Goal: Task Accomplishment & Management: Use online tool/utility

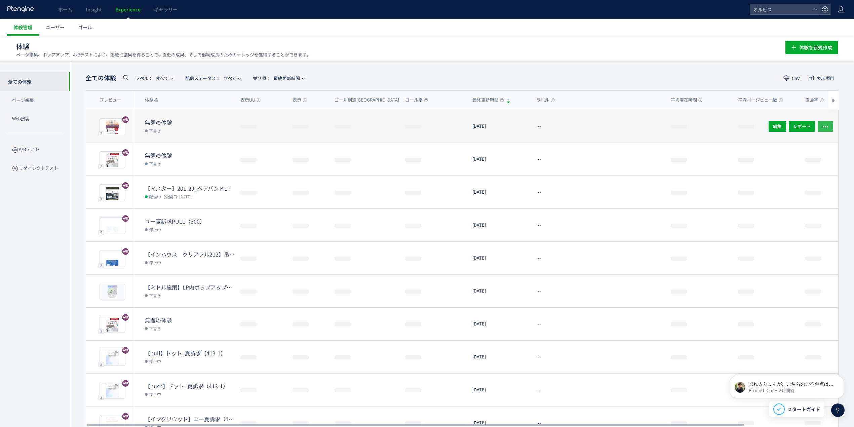
click at [821, 122] on button "button" at bounding box center [825, 126] width 15 height 11
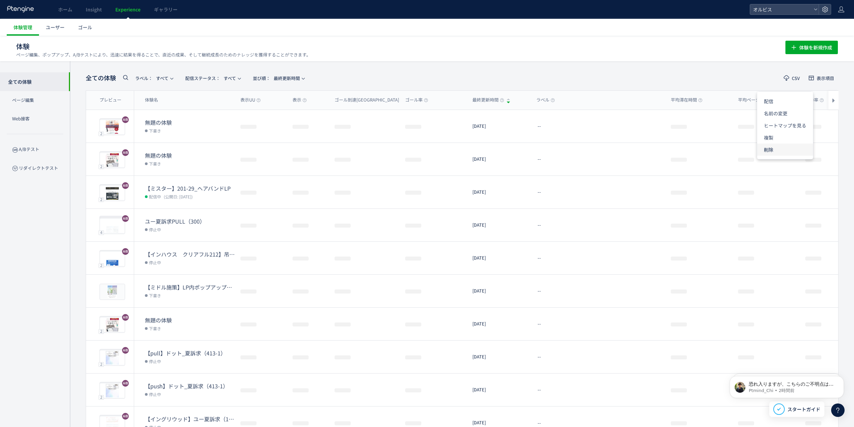
click at [766, 155] on li "削除" at bounding box center [786, 150] width 56 height 12
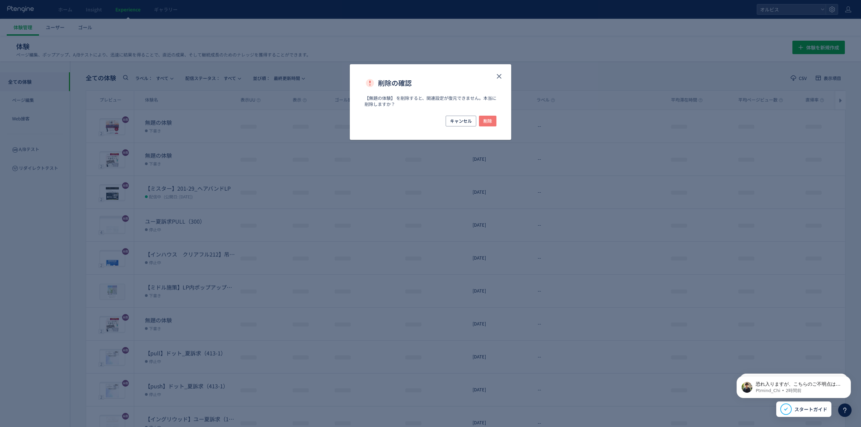
click at [489, 119] on span "削除" at bounding box center [487, 121] width 9 height 11
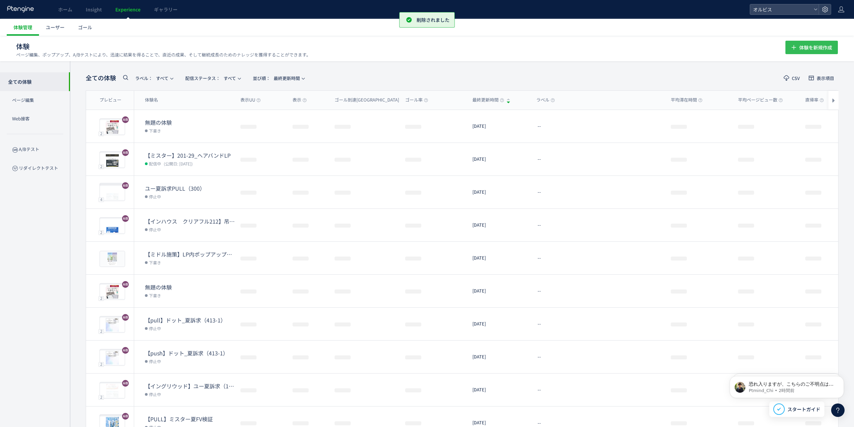
click at [829, 50] on span "体験を新規作成" at bounding box center [816, 47] width 33 height 13
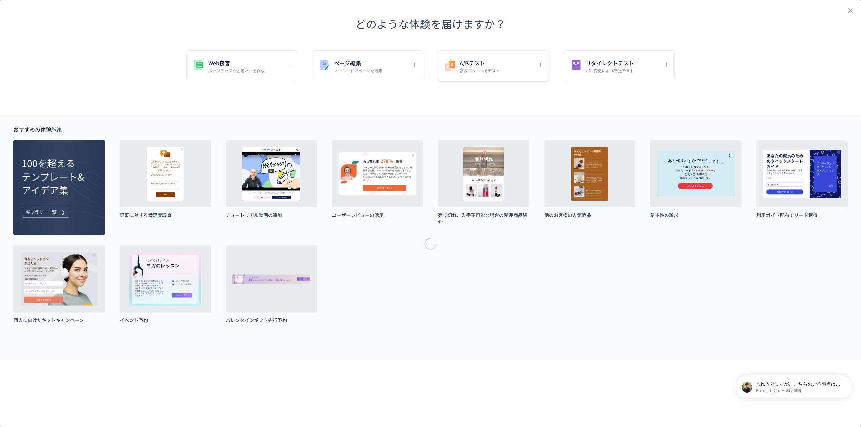
click at [481, 63] on h5 "A/Bテスト" at bounding box center [480, 62] width 40 height 9
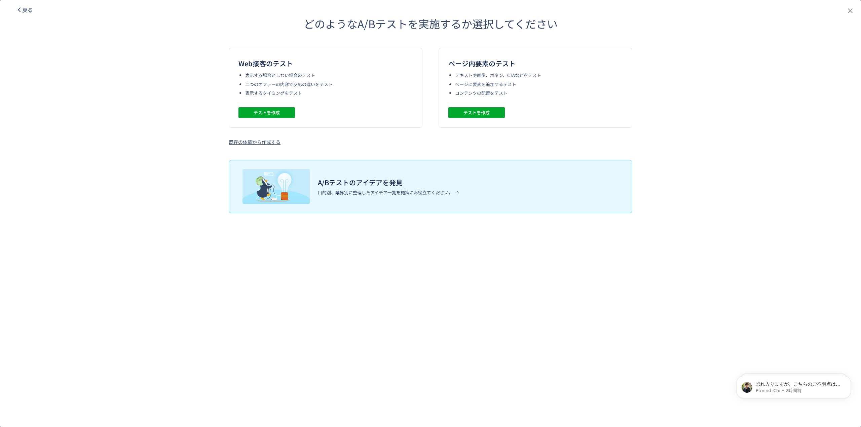
click at [31, 9] on span "戻る" at bounding box center [27, 10] width 11 height 8
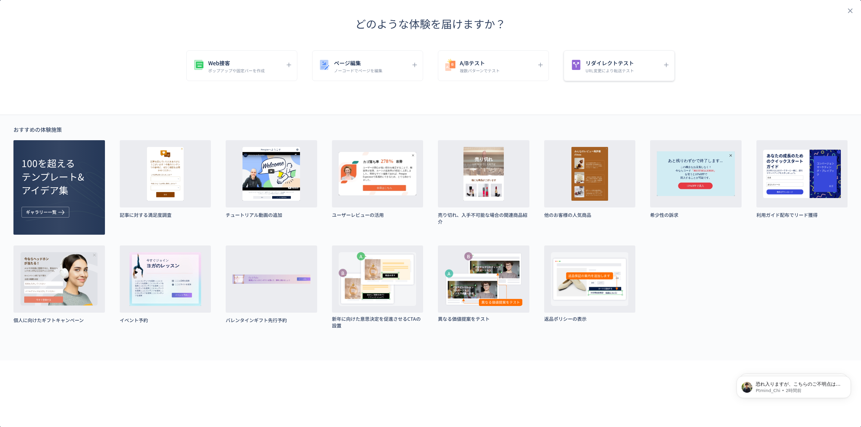
click at [604, 67] on h5 "リダイレクトテスト" at bounding box center [610, 62] width 48 height 9
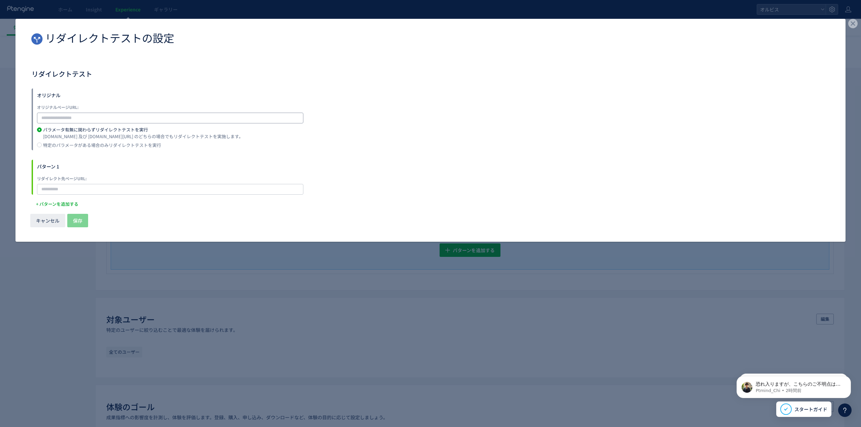
click at [116, 114] on input "dialog" at bounding box center [170, 118] width 266 height 11
type input "*"
type input "****"
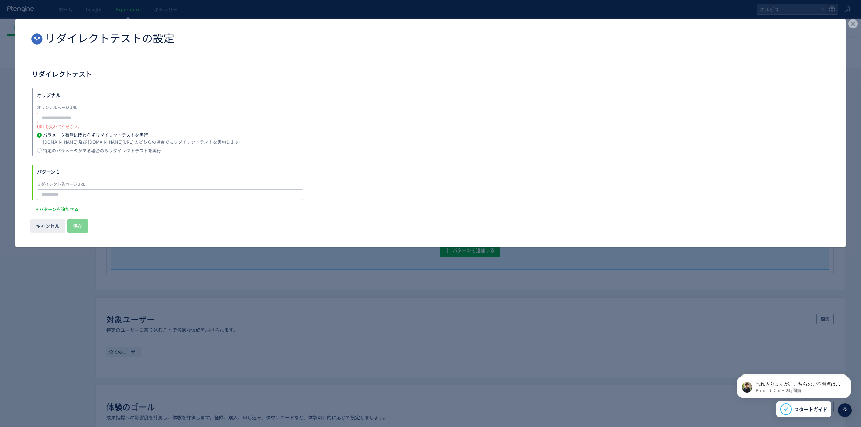
click at [98, 117] on input "dialog" at bounding box center [170, 118] width 266 height 11
paste input "**********"
type input "**********"
click at [111, 190] on input "dialog" at bounding box center [170, 194] width 266 height 11
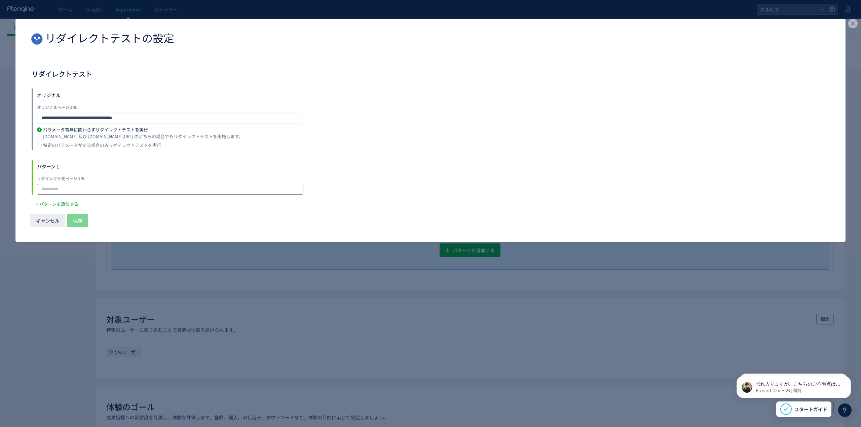
paste input "**********"
type input "**********"
click at [75, 219] on span "保存" at bounding box center [77, 220] width 9 height 13
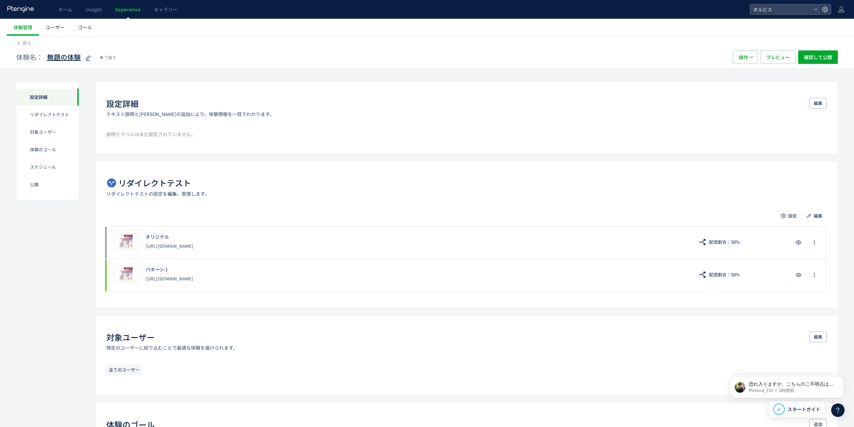
click at [90, 57] on use at bounding box center [88, 58] width 5 height 5
type input "**********"
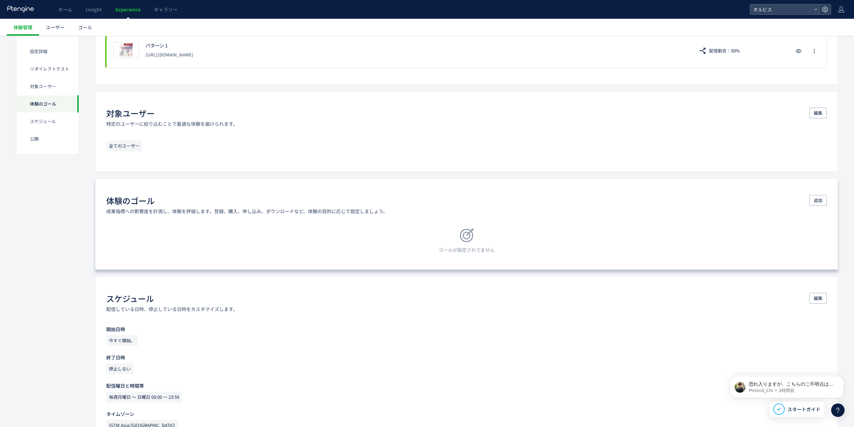
scroll to position [314, 0]
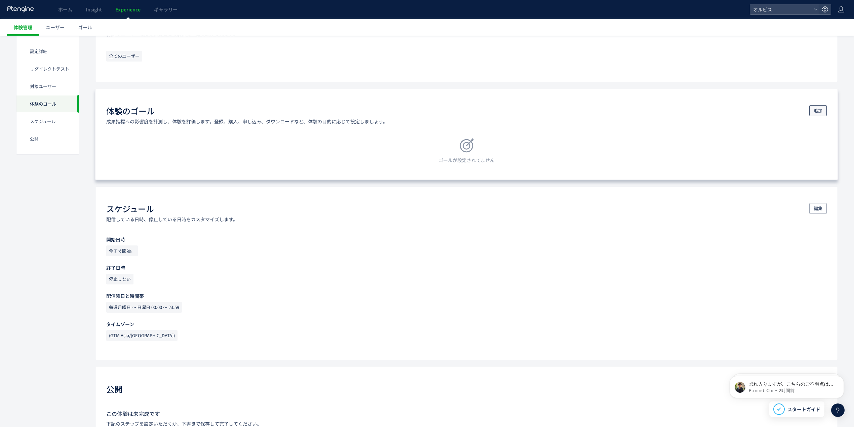
drag, startPoint x: 810, startPoint y: 108, endPoint x: 814, endPoint y: 107, distance: 4.3
click at [811, 108] on button "追加" at bounding box center [818, 110] width 17 height 11
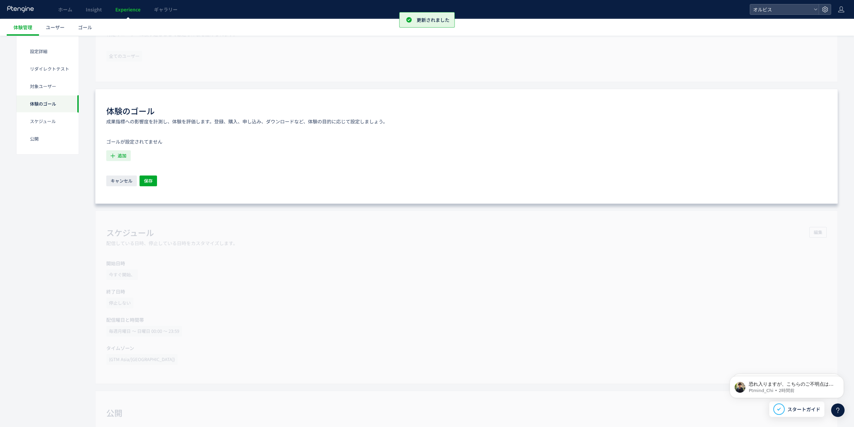
click at [124, 157] on span "追加" at bounding box center [122, 155] width 9 height 11
click at [132, 222] on li "購入 購入 条件： 元のページページorder/thanksに 含むページに訪問した場合" at bounding box center [170, 225] width 122 height 11
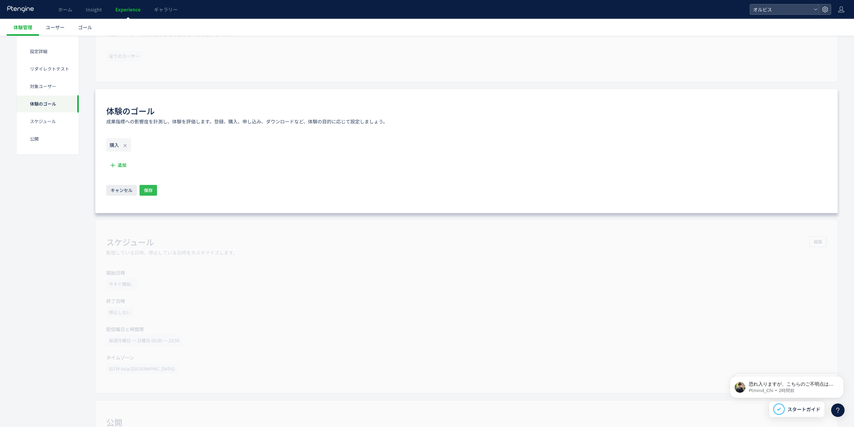
click at [148, 192] on span "保存" at bounding box center [148, 190] width 9 height 11
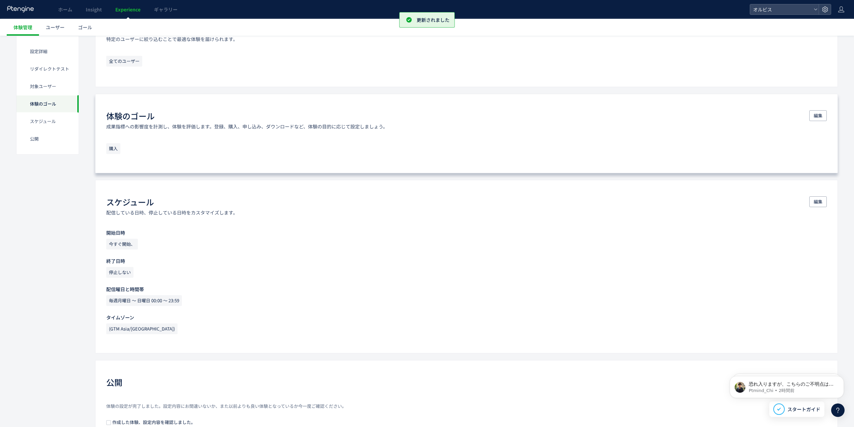
scroll to position [359, 0]
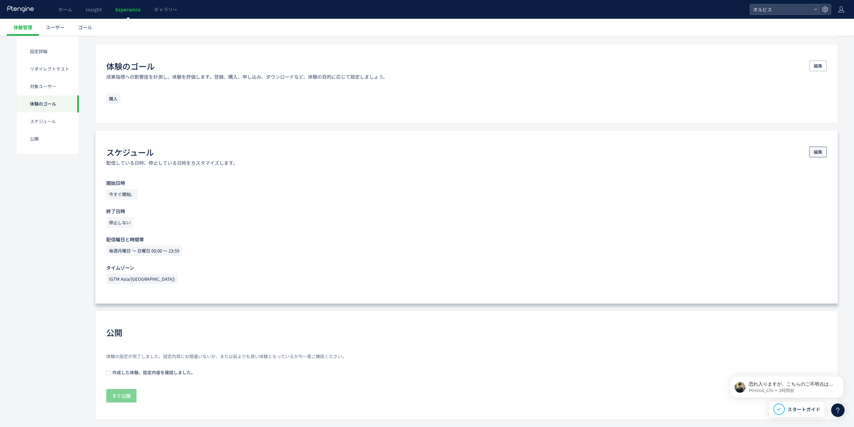
click at [822, 156] on button "編集" at bounding box center [818, 152] width 17 height 11
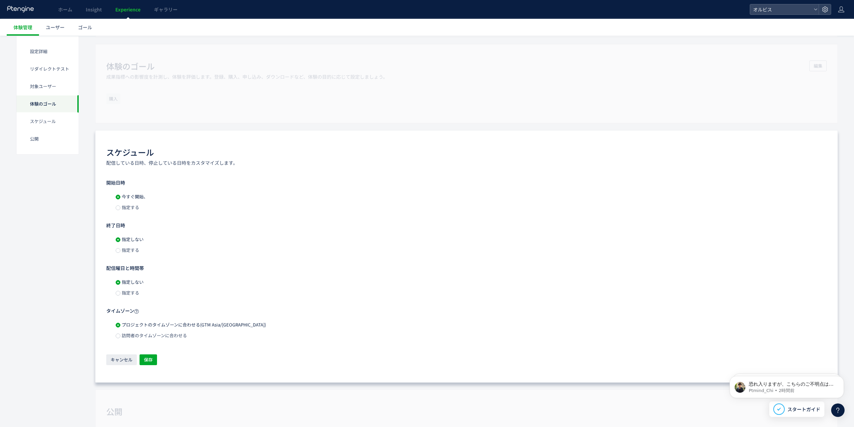
click at [129, 209] on span "指定する" at bounding box center [129, 207] width 19 height 6
click at [181, 208] on input "**********" at bounding box center [183, 208] width 74 height 11
click at [225, 274] on span "6" at bounding box center [226, 272] width 8 height 8
click at [230, 334] on span "OK" at bounding box center [229, 336] width 6 height 11
click at [150, 363] on span "保存" at bounding box center [148, 360] width 9 height 11
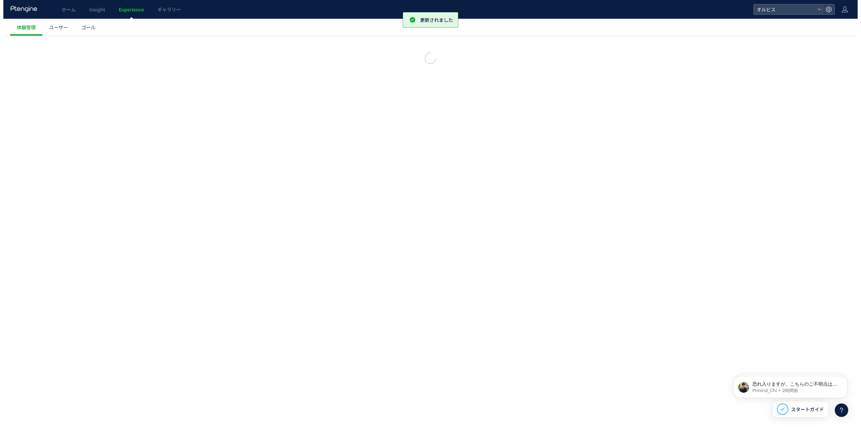
scroll to position [374, 0]
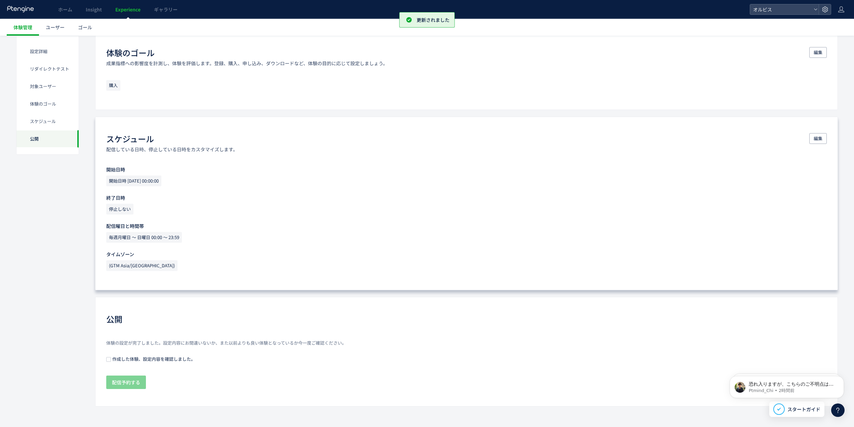
click at [163, 358] on span "作成した体験、設定内容を確認しました。" at bounding box center [153, 359] width 84 height 6
click at [128, 380] on span "配信予約する" at bounding box center [126, 382] width 28 height 13
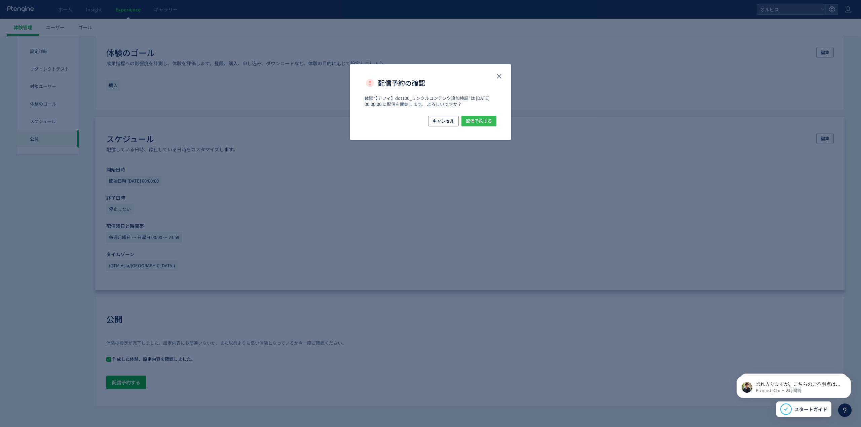
click at [484, 124] on span "配信予約する" at bounding box center [479, 121] width 26 height 11
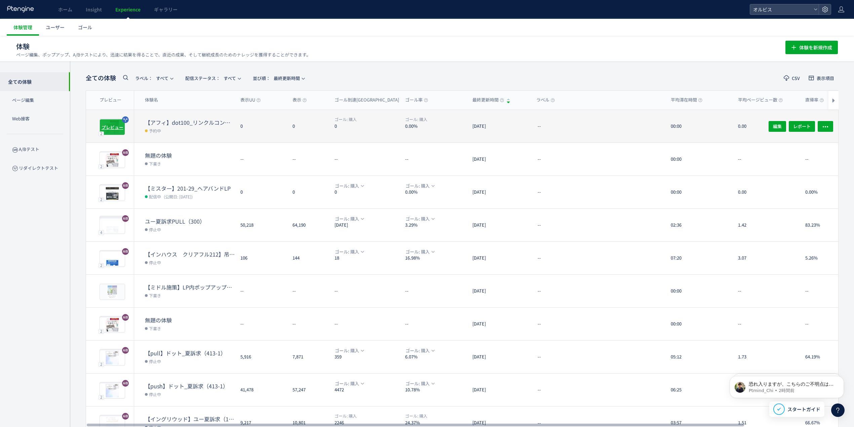
click at [107, 124] on span "プレビュー" at bounding box center [113, 127] width 22 height 6
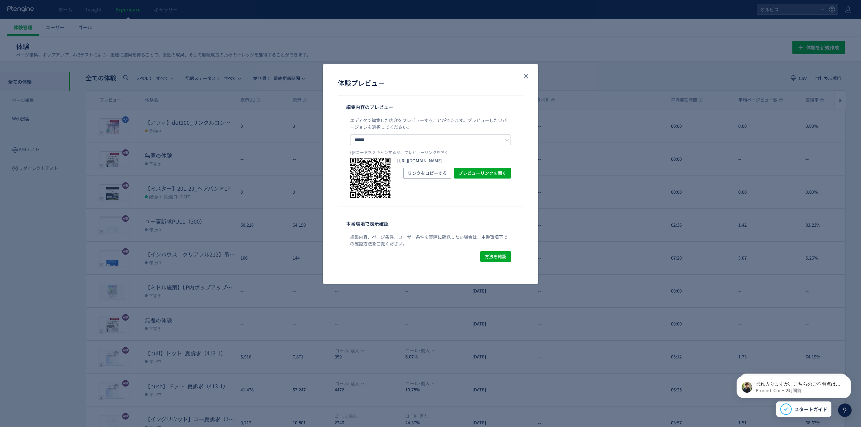
click at [450, 164] on link "[URL][DOMAIN_NAME]" at bounding box center [454, 161] width 114 height 6
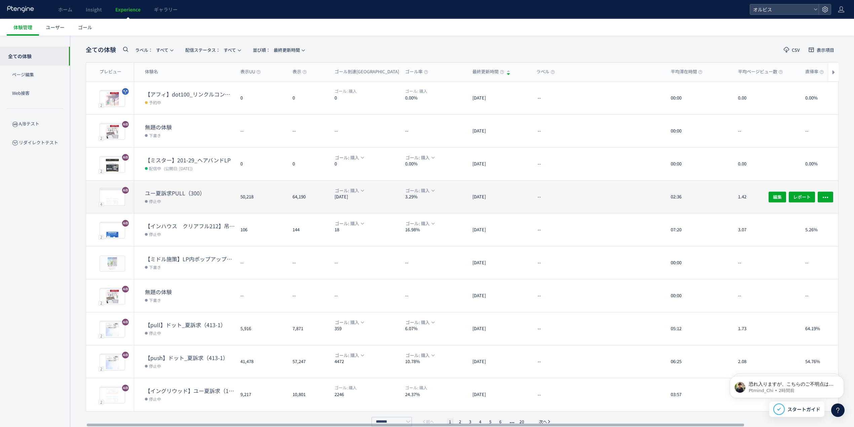
scroll to position [37, 0]
